Goal: Understand process/instructions

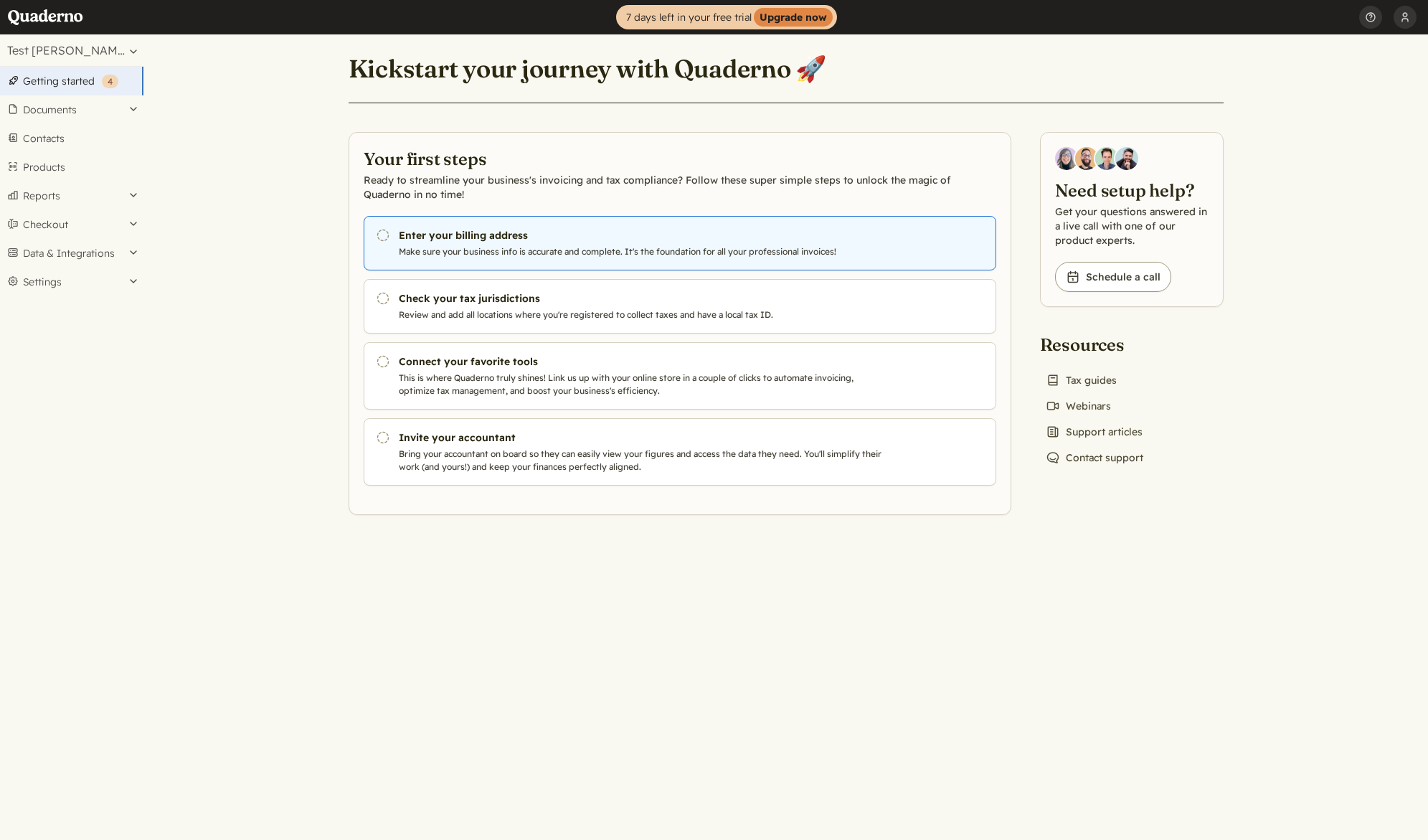
click at [386, 235] on icon "Pending" at bounding box center [383, 235] width 15 height 15
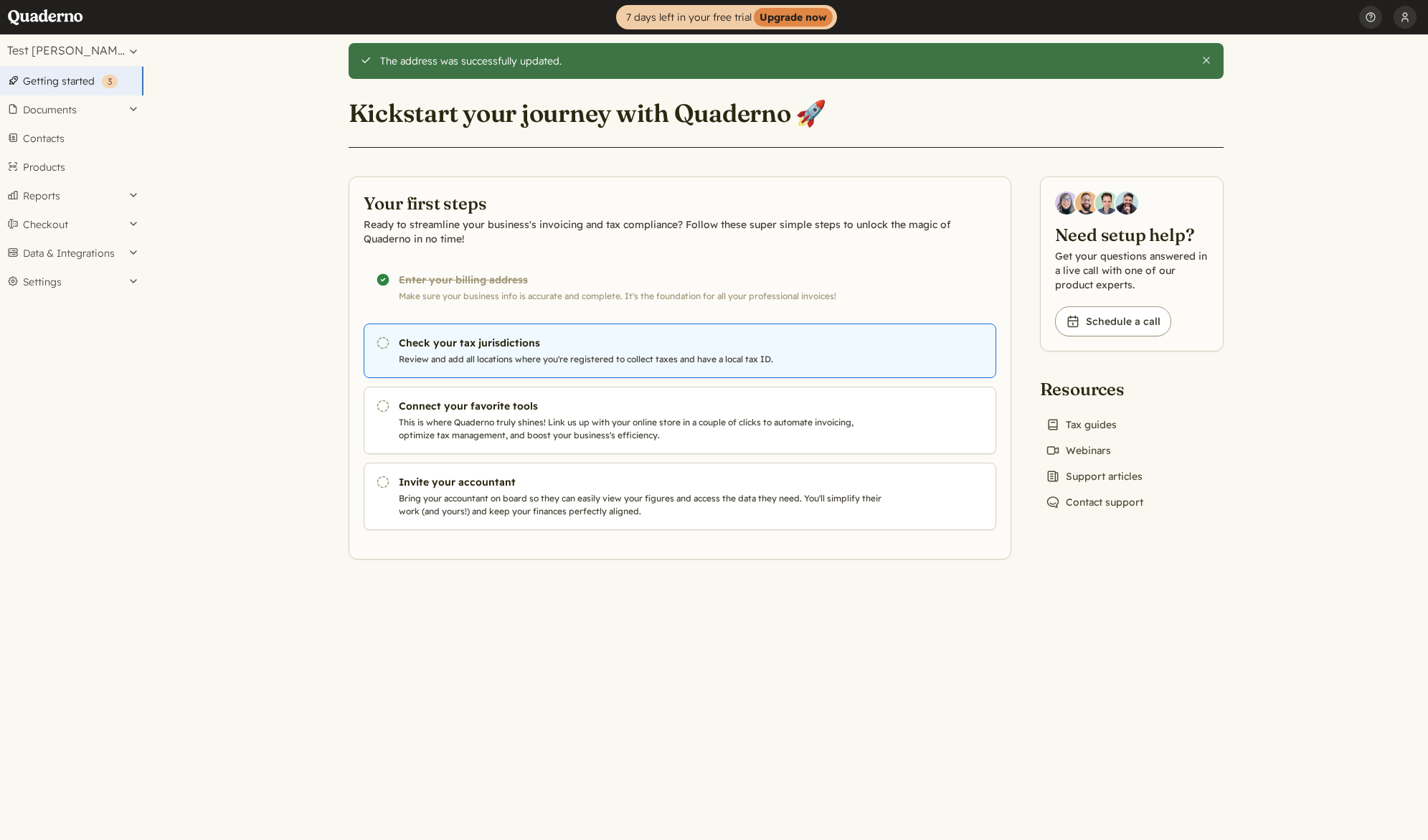
click at [541, 335] on h3 "Check your tax jurisdictions" at bounding box center [643, 342] width 489 height 15
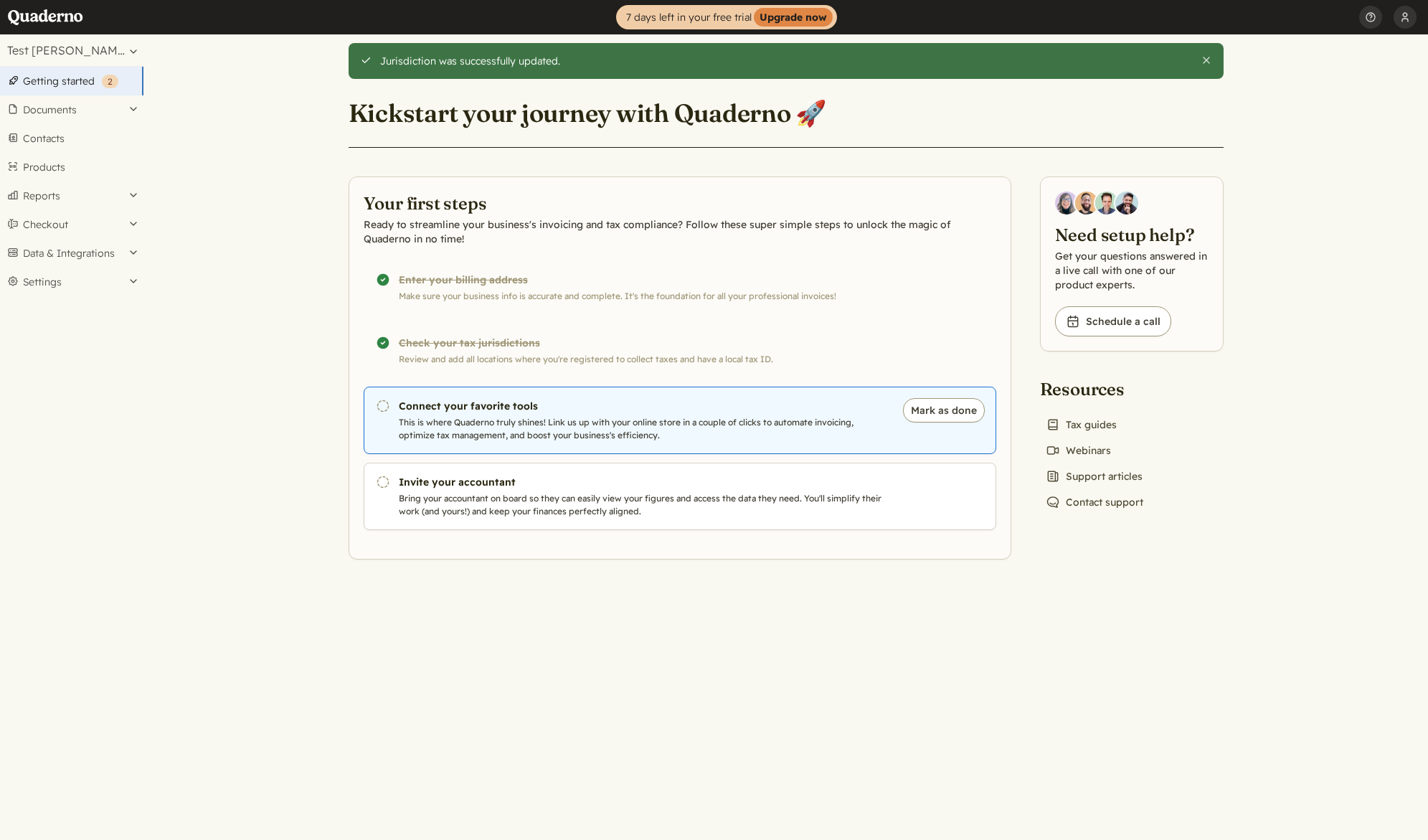
click at [541, 408] on h3 "Connect your favorite tools" at bounding box center [643, 406] width 489 height 15
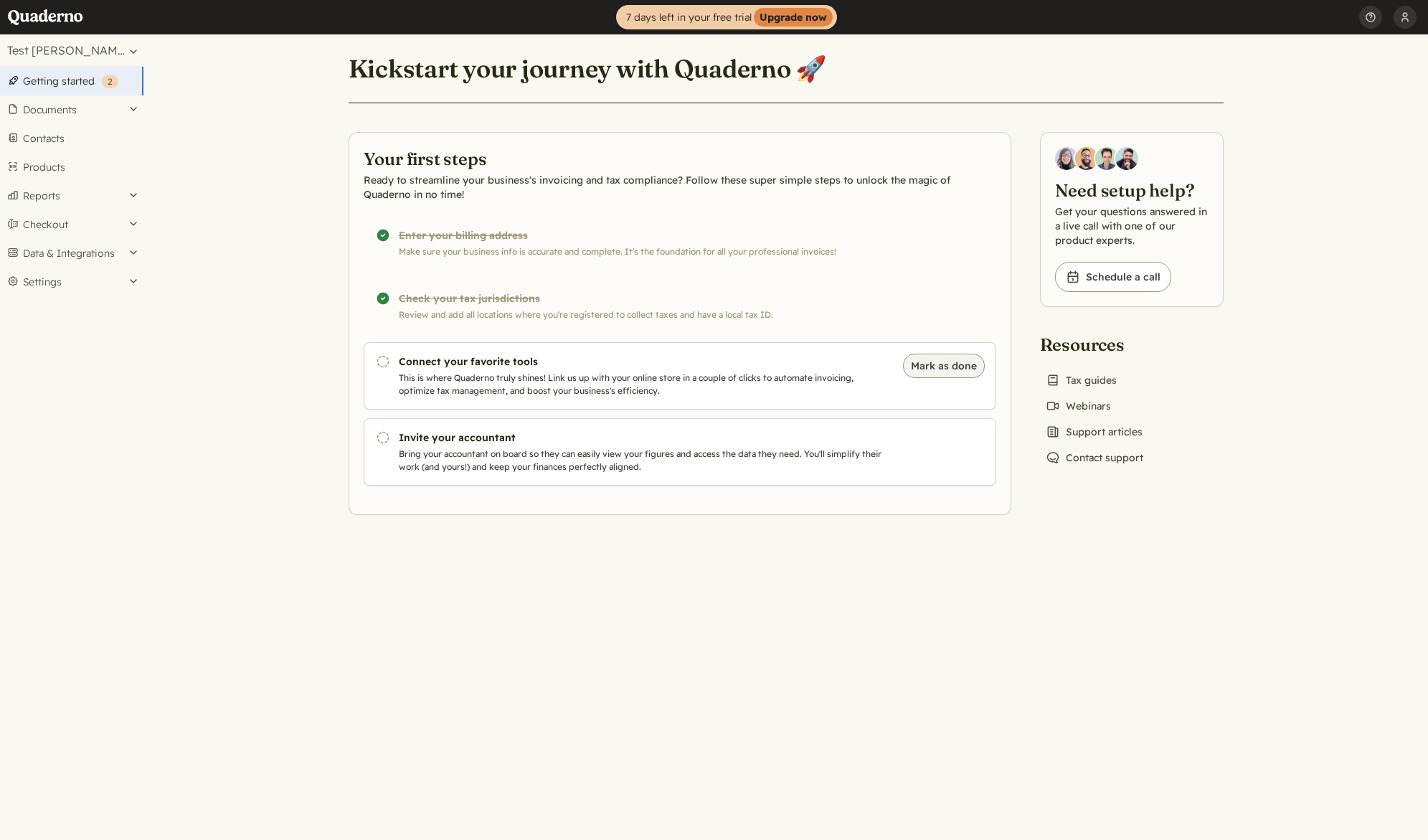
click at [945, 362] on button "Mark as done" at bounding box center [944, 366] width 82 height 25
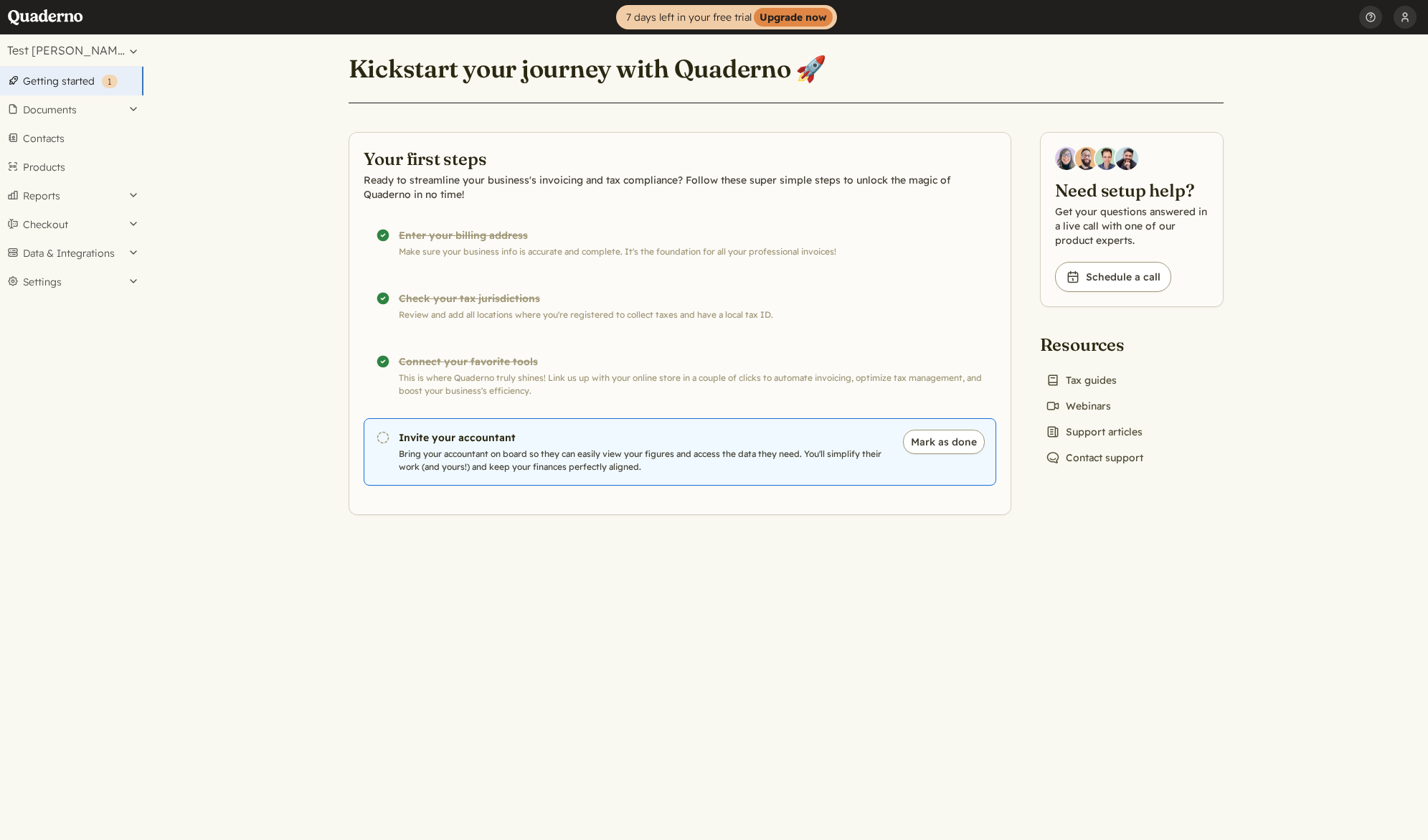
click at [661, 472] on p "Bring your accountant on board so they can easily view your figures and access …" at bounding box center [643, 461] width 489 height 26
